Goal: Task Accomplishment & Management: Use online tool/utility

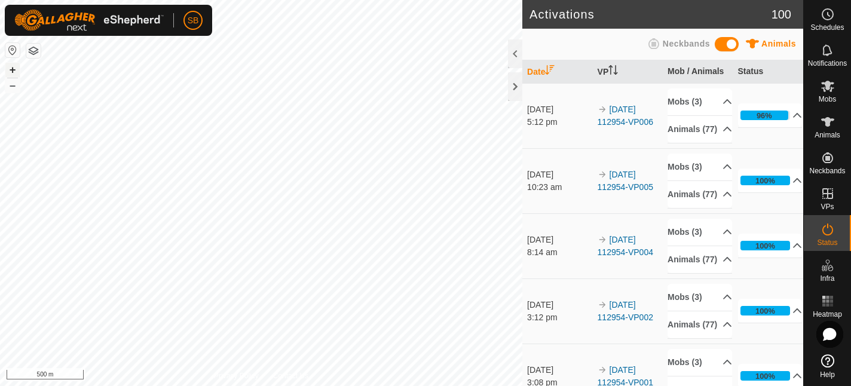
click at [13, 72] on button "+" at bounding box center [12, 70] width 14 height 14
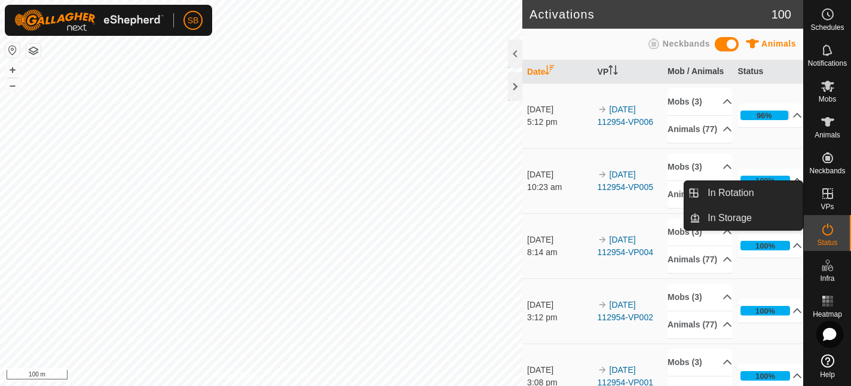
click at [831, 195] on icon at bounding box center [828, 193] width 14 height 14
click at [741, 196] on link "In Rotation" at bounding box center [751, 193] width 102 height 24
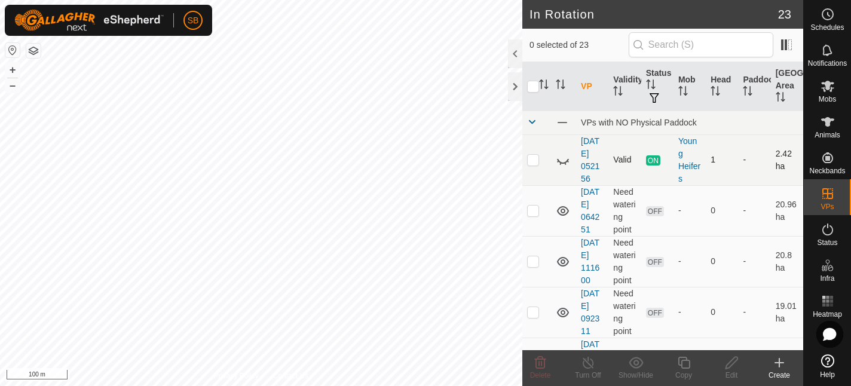
click at [536, 160] on p-checkbox at bounding box center [533, 160] width 12 height 10
checkbox input "true"
click at [687, 363] on icon at bounding box center [684, 363] width 15 height 14
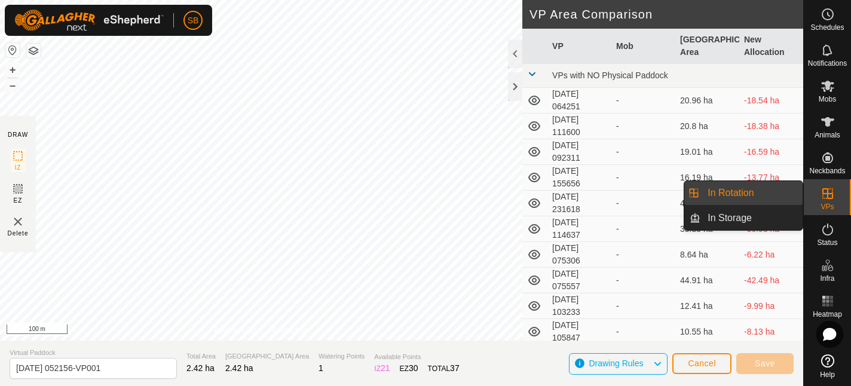
click at [824, 192] on icon at bounding box center [828, 193] width 14 height 14
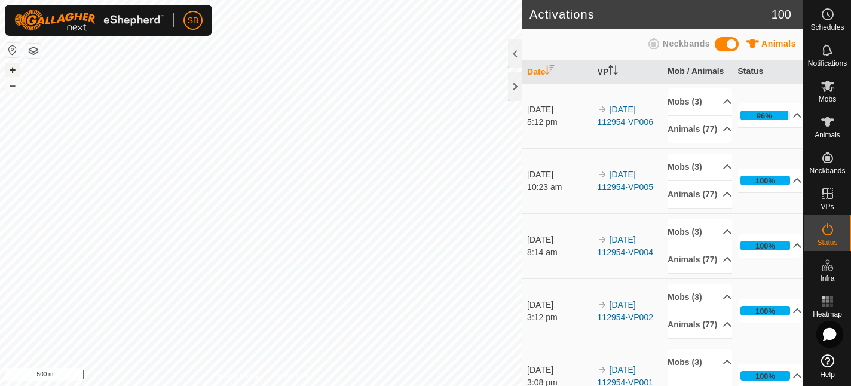
click at [16, 70] on button "+" at bounding box center [12, 70] width 14 height 14
click at [111, 26] on div "SB Schedules Notifications Mobs Animals Neckbands VPs Status Infra Heatmap Help…" at bounding box center [425, 193] width 851 height 386
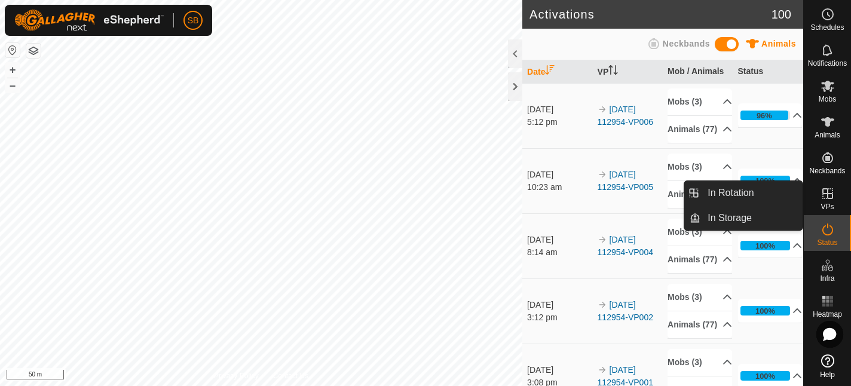
click at [830, 192] on icon at bounding box center [828, 193] width 14 height 14
click at [828, 192] on icon at bounding box center [828, 193] width 14 height 14
click at [751, 188] on link "In Rotation" at bounding box center [751, 193] width 102 height 24
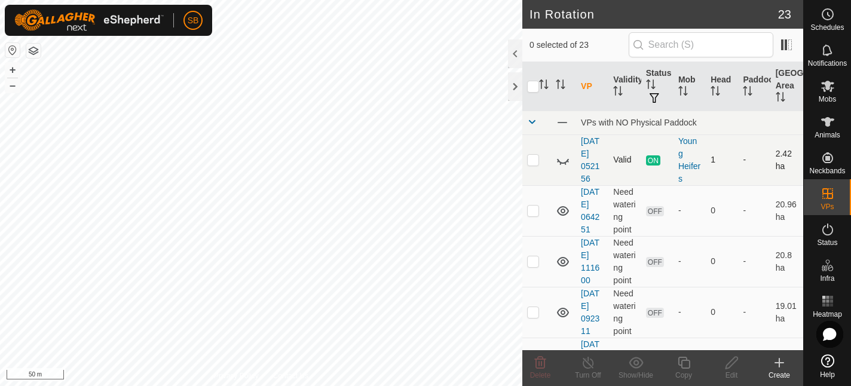
click at [535, 161] on p-checkbox at bounding box center [533, 160] width 12 height 10
checkbox input "true"
click at [684, 363] on icon at bounding box center [684, 363] width 15 height 14
